Goal: Navigation & Orientation: Understand site structure

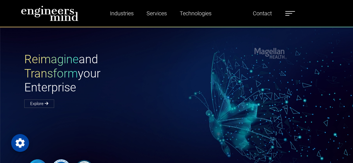
click at [277, 55] on div "Reimagine and Transform your Enterprise Explore" at bounding box center [180, 79] width 318 height 54
click at [296, 53] on div "Reimagine and Transform your Enterprise Explore" at bounding box center [180, 79] width 318 height 54
click at [267, 58] on div "Reimagine and Transform your Enterprise Explore" at bounding box center [180, 79] width 318 height 54
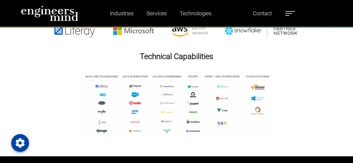
scroll to position [837, 0]
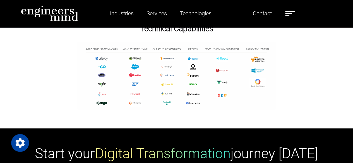
click at [158, 91] on img at bounding box center [177, 76] width 200 height 68
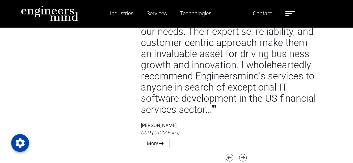
scroll to position [1366, 0]
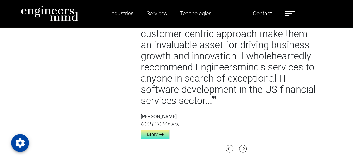
click at [159, 131] on link "More" at bounding box center [155, 134] width 28 height 9
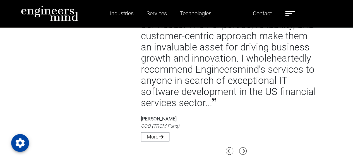
scroll to position [1420, 0]
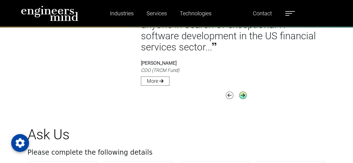
click at [240, 97] on icon "button" at bounding box center [243, 95] width 8 height 8
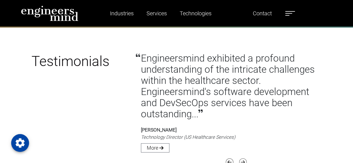
scroll to position [1336, 0]
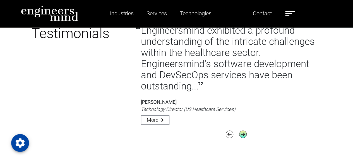
click at [243, 134] on icon "button" at bounding box center [243, 134] width 8 height 8
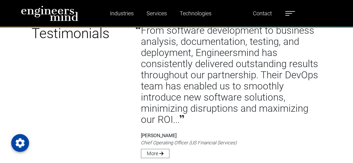
scroll to position [1364, 0]
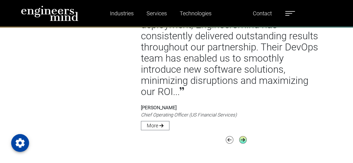
click at [244, 139] on icon "button" at bounding box center [243, 140] width 8 height 8
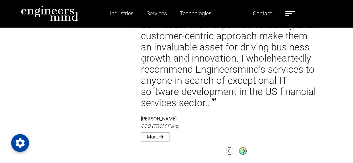
click at [243, 148] on icon "button" at bounding box center [243, 151] width 8 height 8
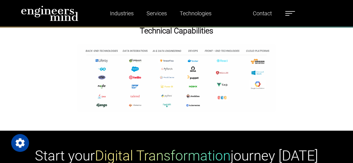
scroll to position [779, 0]
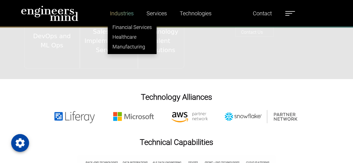
click at [126, 17] on link "Industries" at bounding box center [122, 13] width 28 height 13
click at [134, 27] on link "Financial Services" at bounding box center [132, 27] width 48 height 10
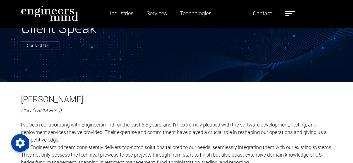
scroll to position [56, 0]
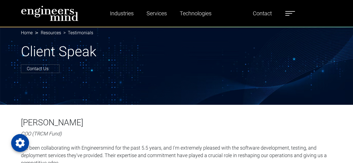
click at [25, 124] on h6 "Chase Hyland" at bounding box center [176, 123] width 311 height 10
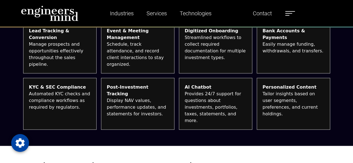
scroll to position [474, 0]
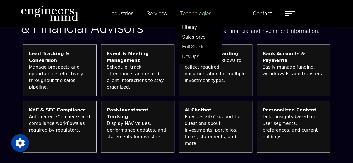
click at [186, 14] on link "Technologies" at bounding box center [195, 13] width 36 height 13
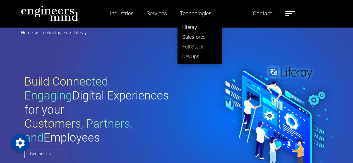
click at [206, 47] on link "Full Stack" at bounding box center [200, 47] width 44 height 10
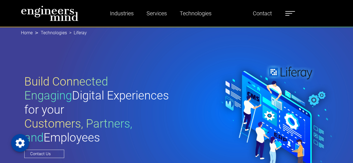
scroll to position [45, 0]
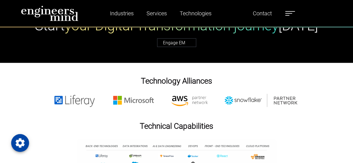
scroll to position [2705, 0]
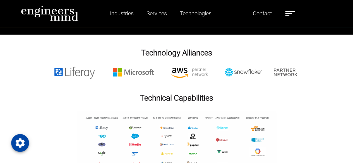
click at [286, 14] on ul "Industries Financial Services Healthcare Manufacturing Services Digital Transfo…" at bounding box center [196, 13] width 203 height 13
click at [287, 14] on label at bounding box center [290, 13] width 10 height 7
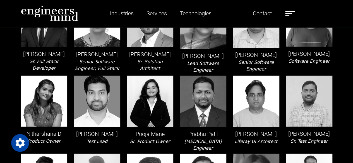
scroll to position [530, 0]
